Goal: Information Seeking & Learning: Learn about a topic

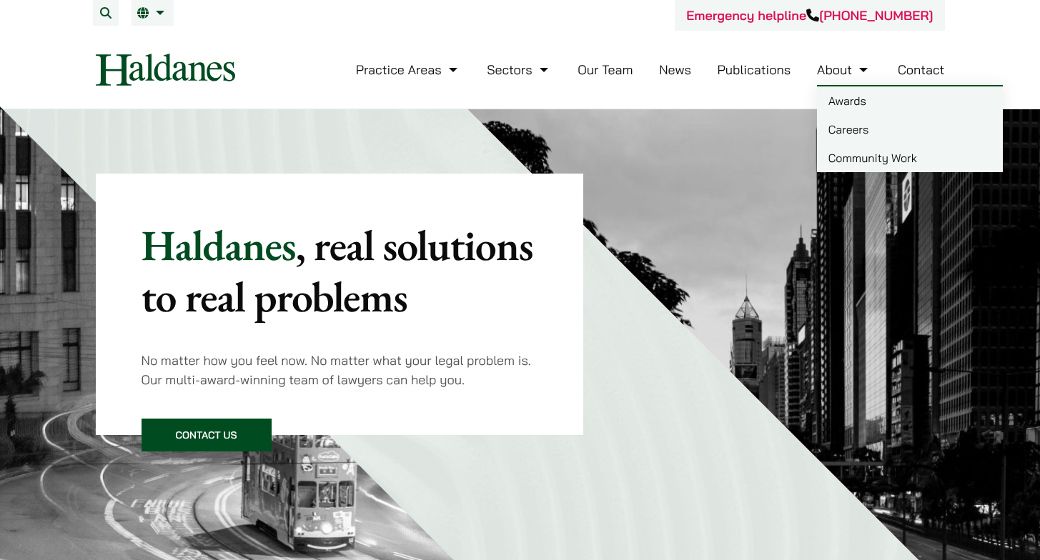
click at [879, 131] on link "Careers" at bounding box center [910, 129] width 186 height 29
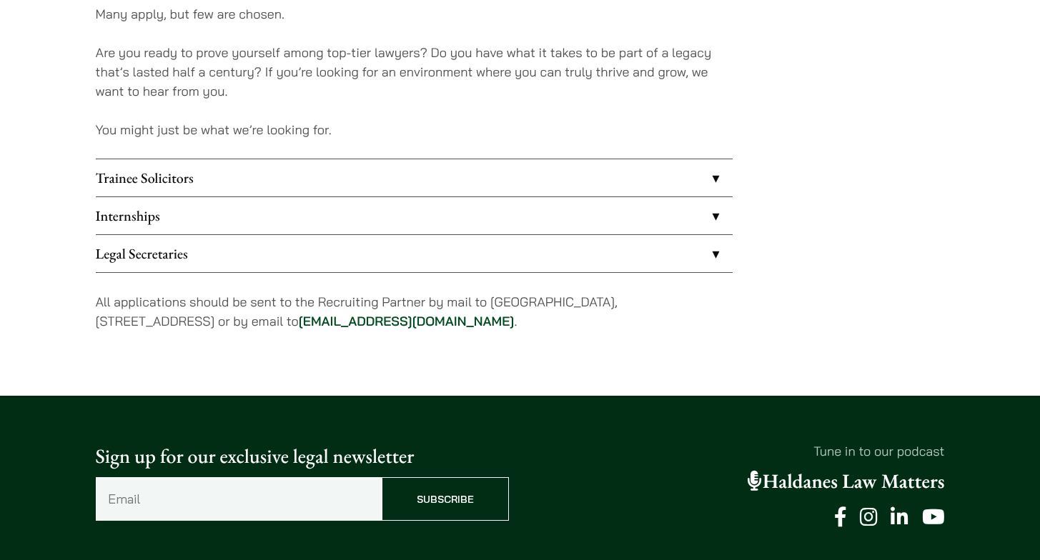
scroll to position [1197, 0]
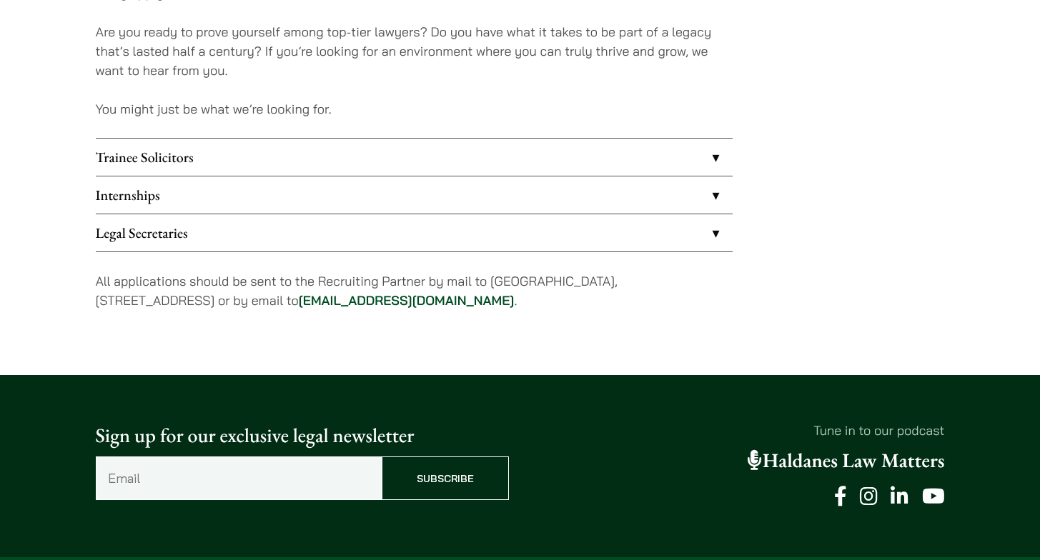
click at [174, 191] on link "Internships" at bounding box center [414, 195] width 637 height 37
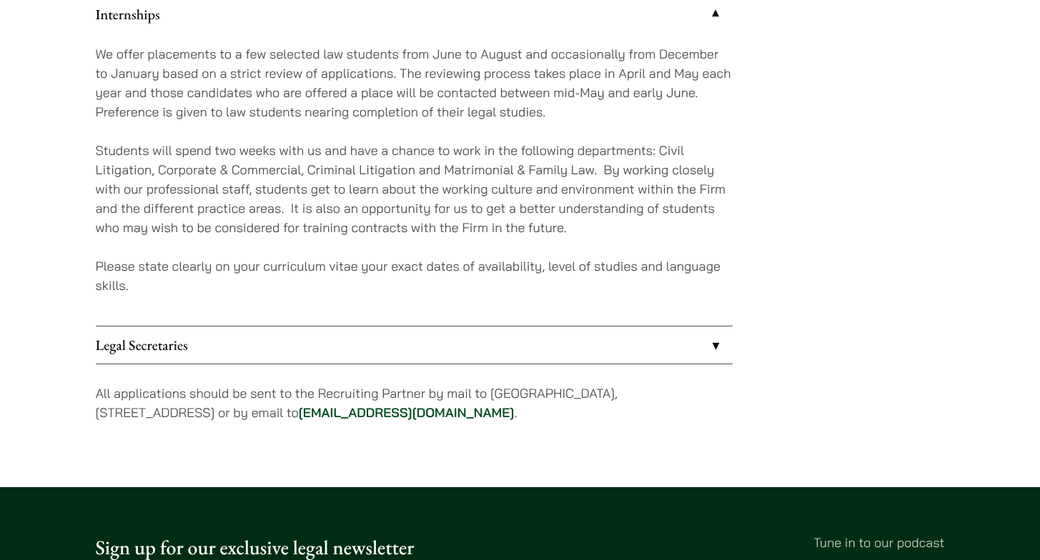
scroll to position [1360, 0]
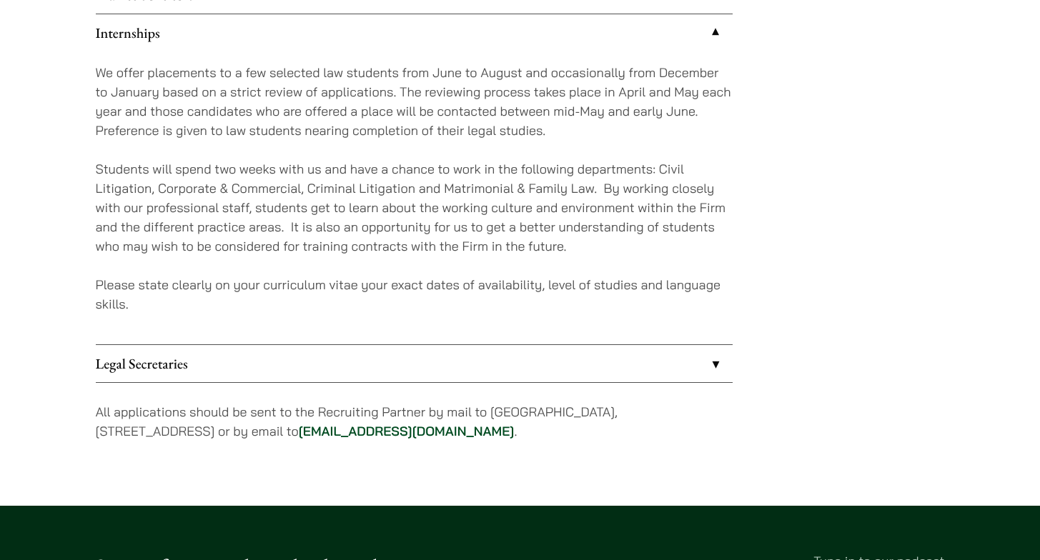
click at [172, 349] on link "Legal Secretaries" at bounding box center [414, 363] width 637 height 37
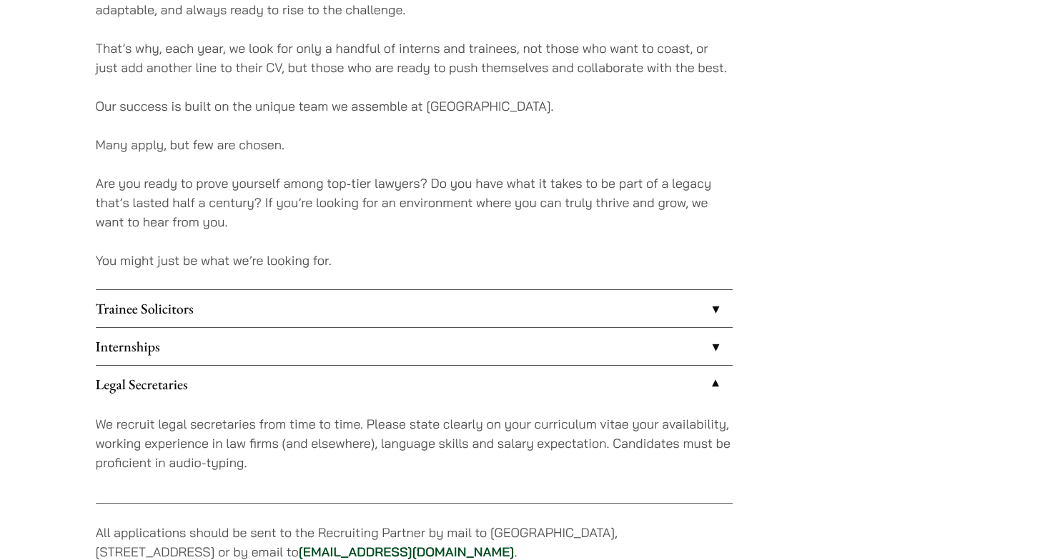
scroll to position [1150, 0]
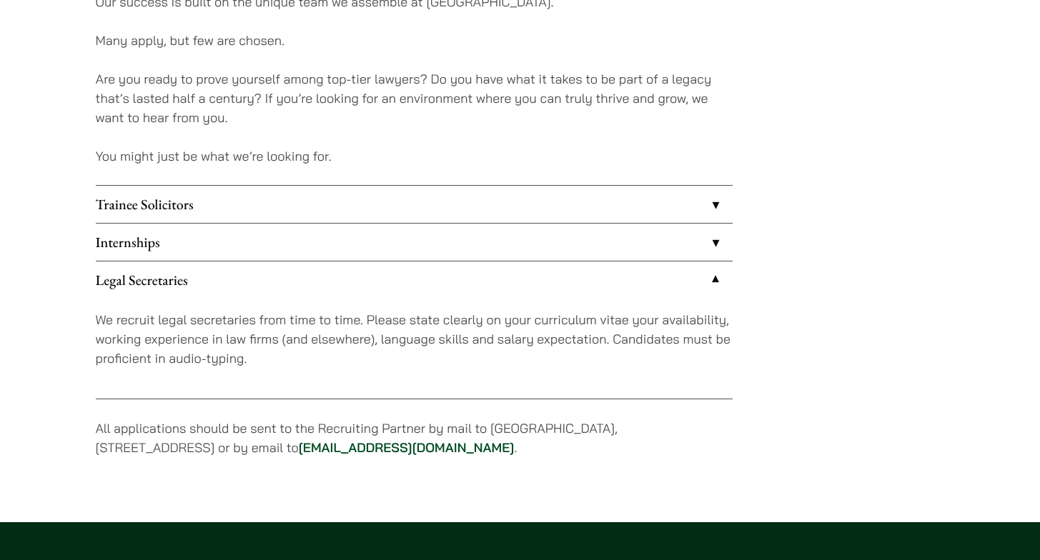
click at [168, 207] on link "Trainee Solicitors" at bounding box center [414, 204] width 637 height 37
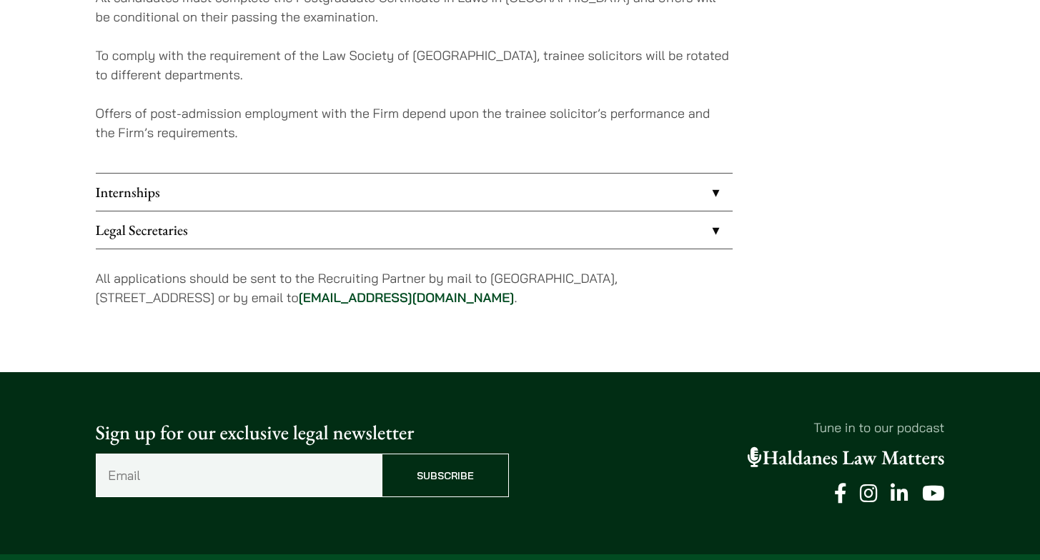
scroll to position [1653, 0]
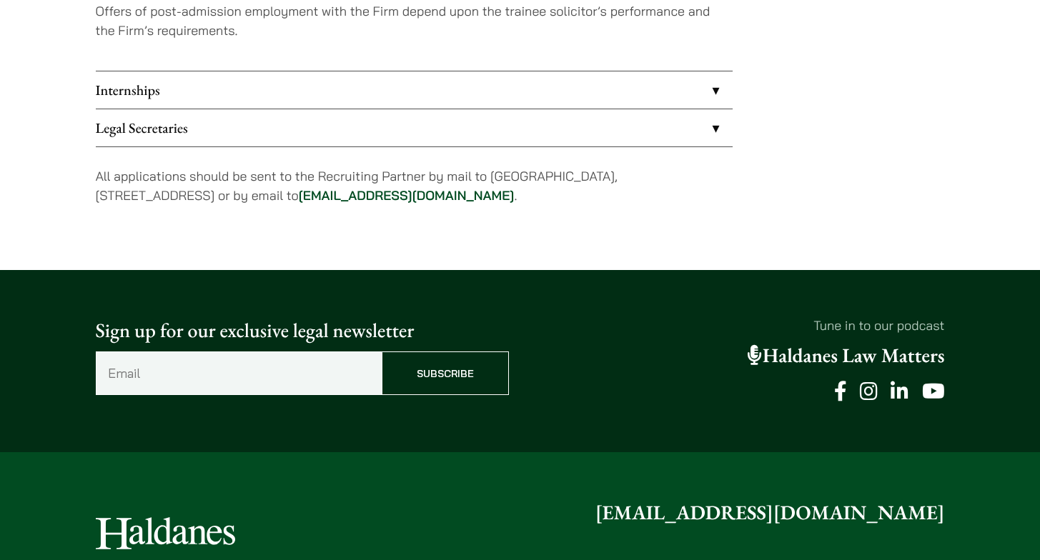
click at [207, 102] on link "Internships" at bounding box center [414, 89] width 637 height 37
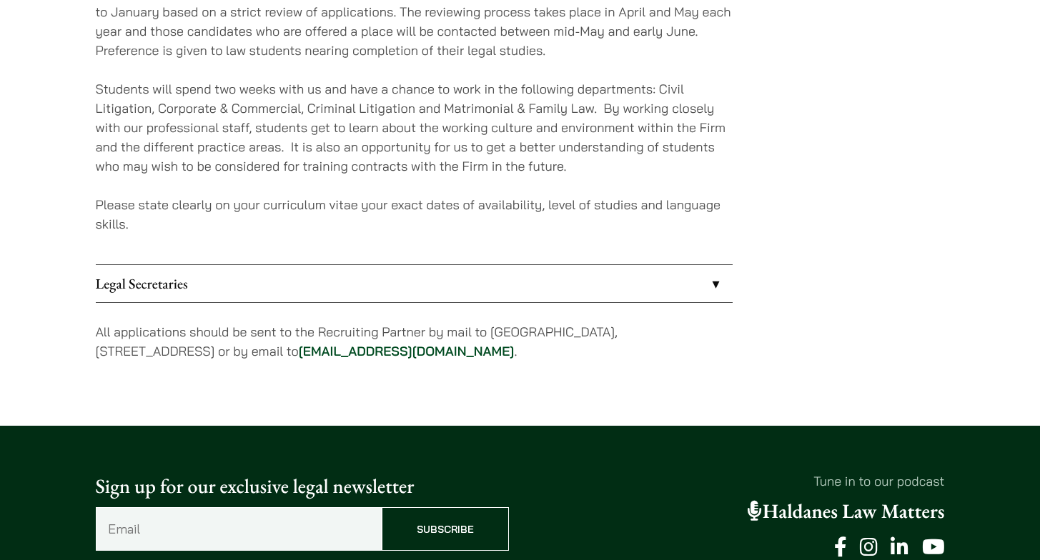
scroll to position [1235, 0]
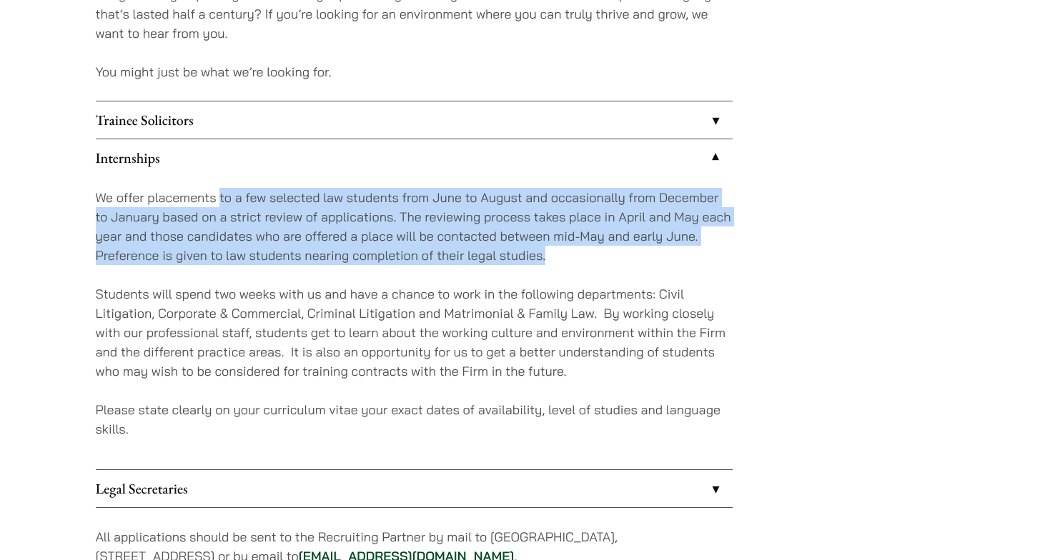
drag, startPoint x: 219, startPoint y: 194, endPoint x: 628, endPoint y: 253, distance: 413.8
click at [628, 253] on p "We offer placements to a few selected law students from June to August and occa…" at bounding box center [414, 226] width 637 height 77
click at [625, 260] on p "We offer placements to a few selected law students from June to August and occa…" at bounding box center [414, 226] width 637 height 77
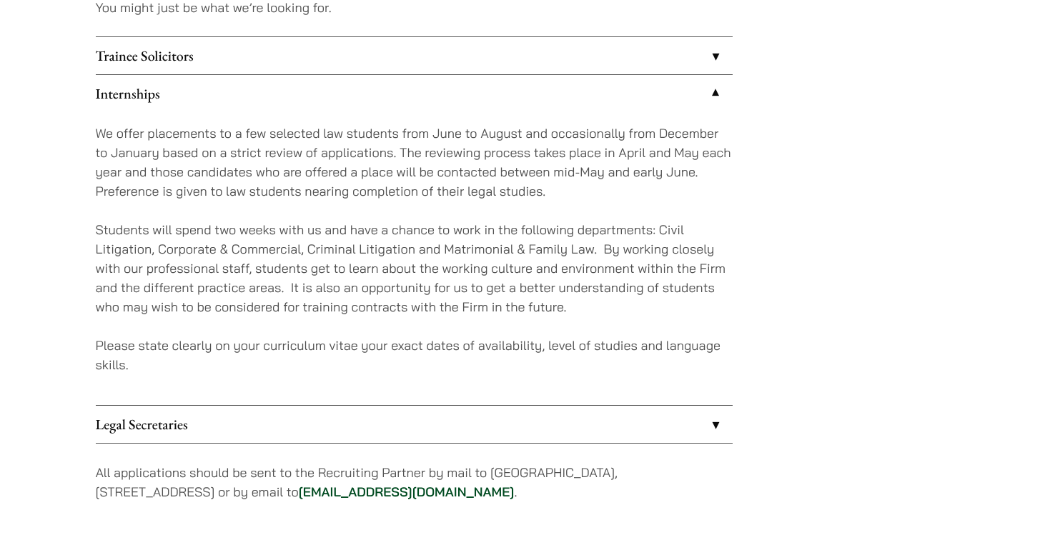
scroll to position [1385, 0]
